Goal: Find specific page/section: Find specific page/section

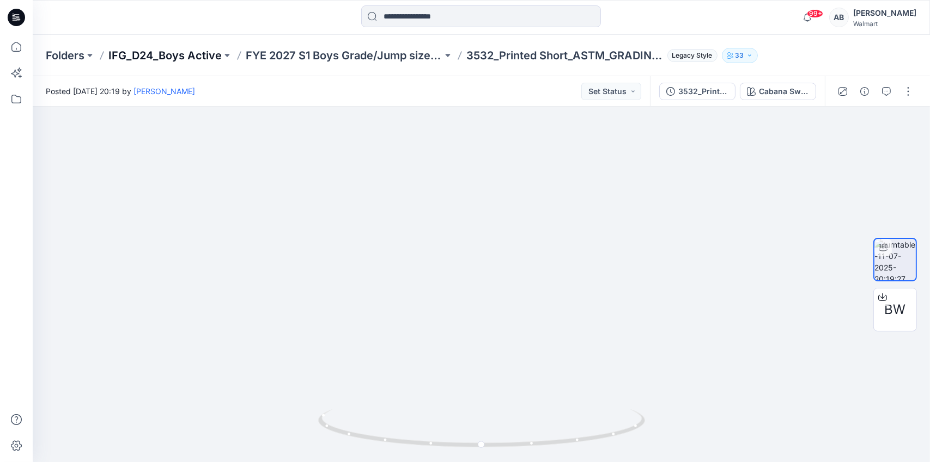
click at [192, 56] on p "IFG_D24_Boys Active" at bounding box center [164, 55] width 113 height 15
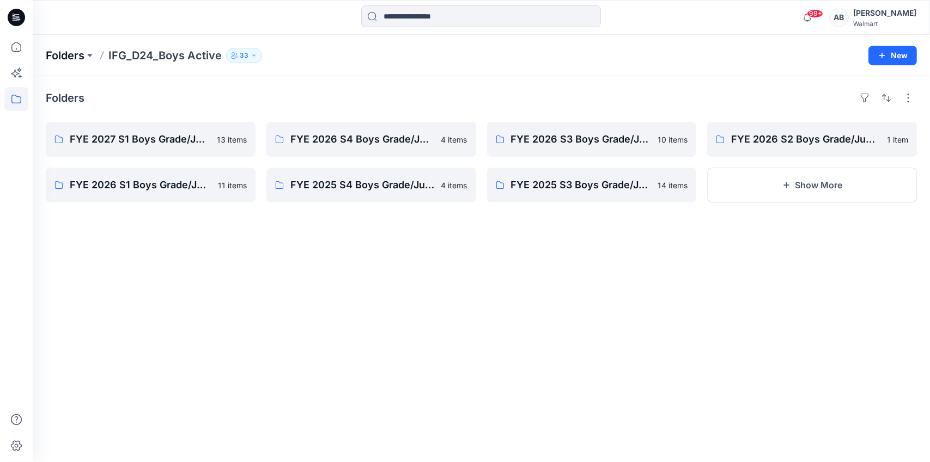
click at [63, 56] on p "Folders" at bounding box center [65, 55] width 39 height 15
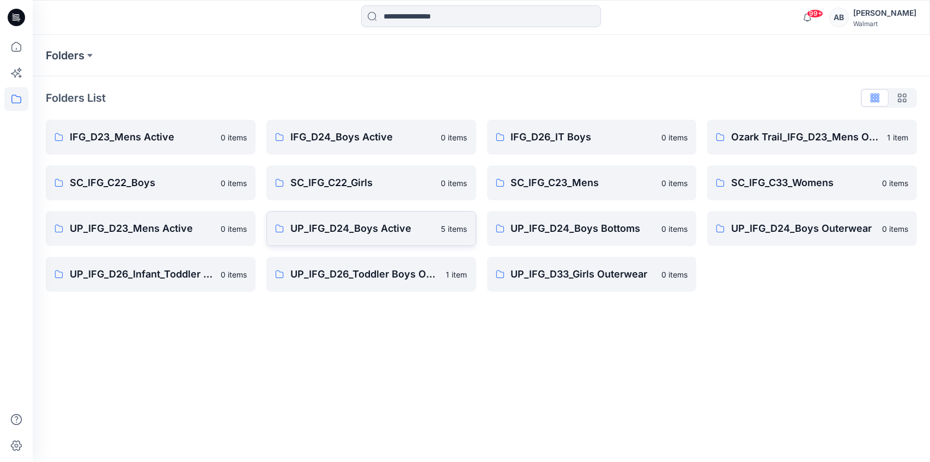
click at [338, 229] on p "UP_IFG_D24_Boys Active" at bounding box center [362, 228] width 144 height 15
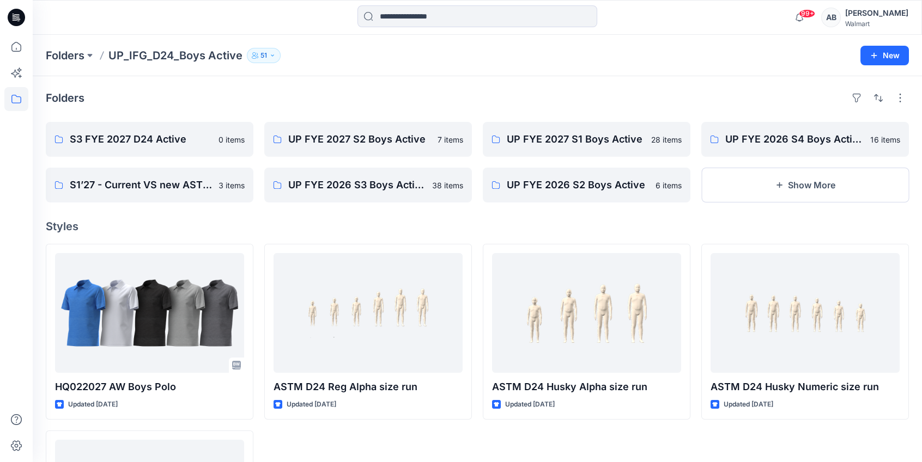
click at [272, 55] on icon "button" at bounding box center [272, 55] width 3 height 2
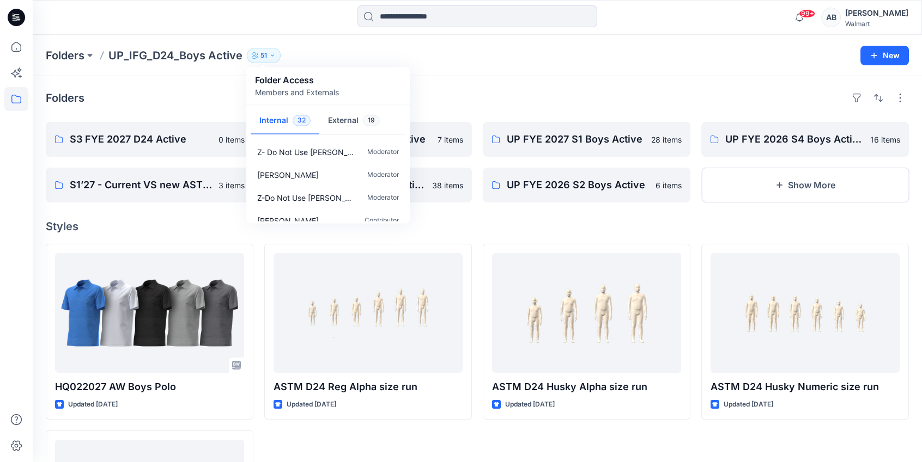
scroll to position [650, 0]
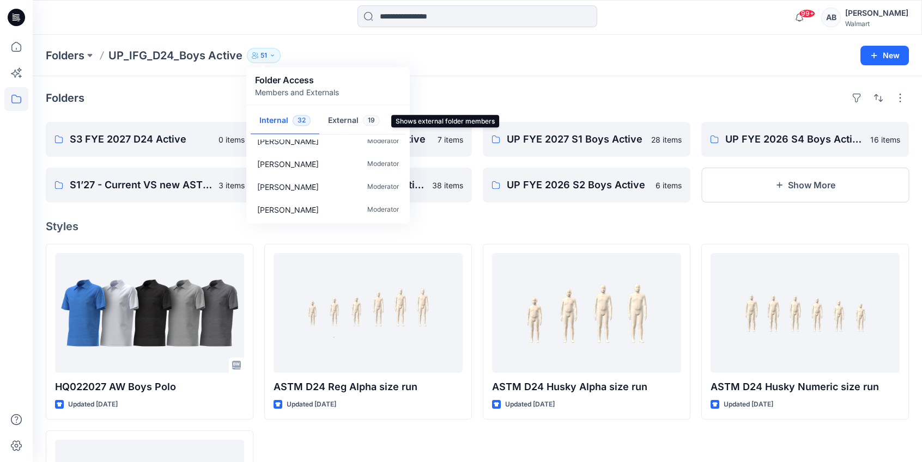
click at [354, 119] on button "External 19" at bounding box center [353, 121] width 69 height 28
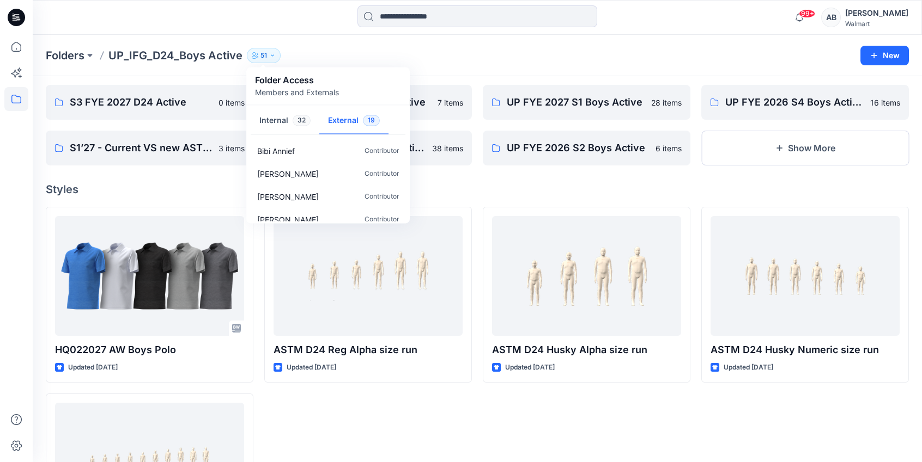
scroll to position [0, 0]
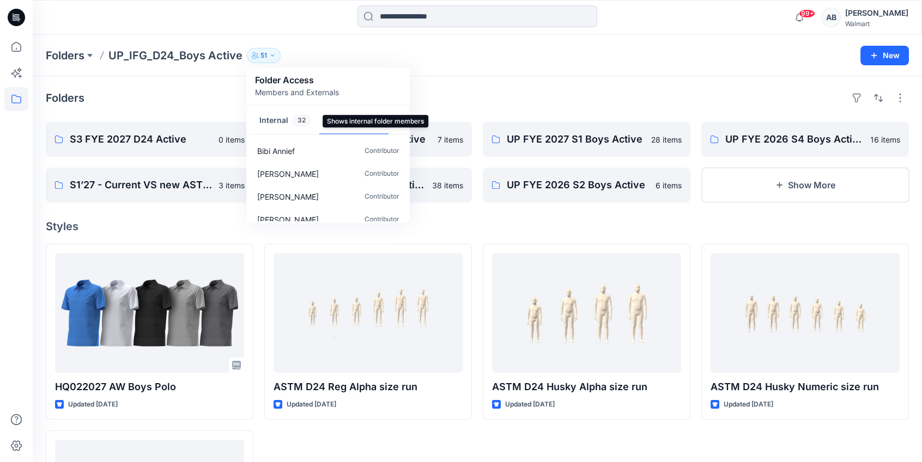
click at [261, 120] on button "Internal 32" at bounding box center [285, 121] width 69 height 28
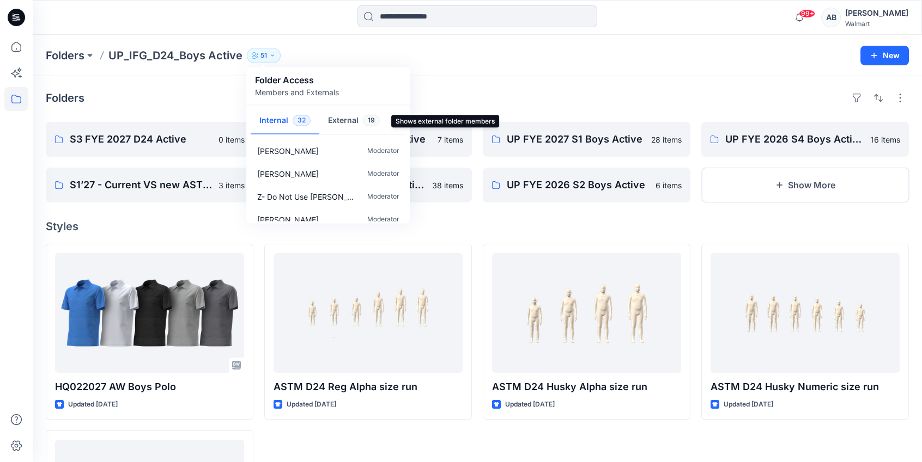
click at [346, 121] on button "External 19" at bounding box center [353, 121] width 69 height 28
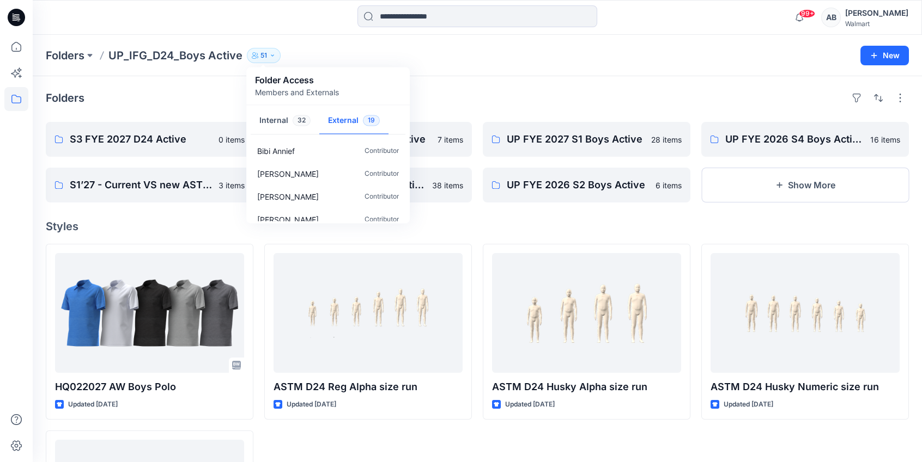
click at [346, 121] on button "External 19" at bounding box center [353, 121] width 69 height 28
